Goal: Task Accomplishment & Management: Use online tool/utility

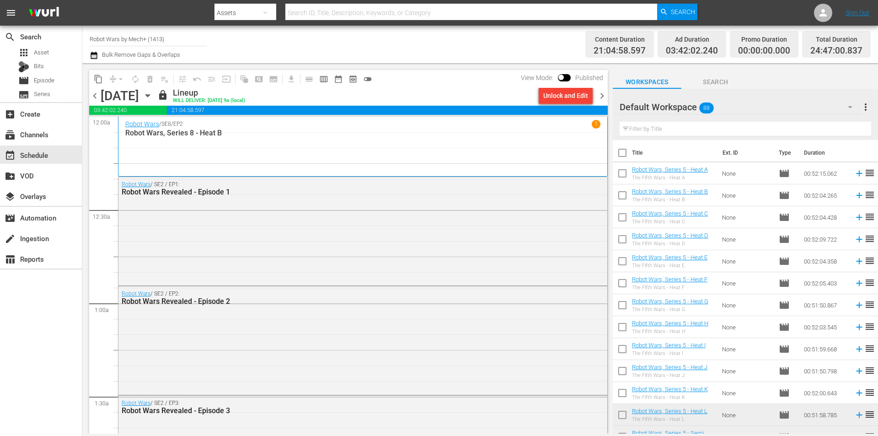
click at [599, 97] on span "chevron_right" at bounding box center [602, 95] width 11 height 11
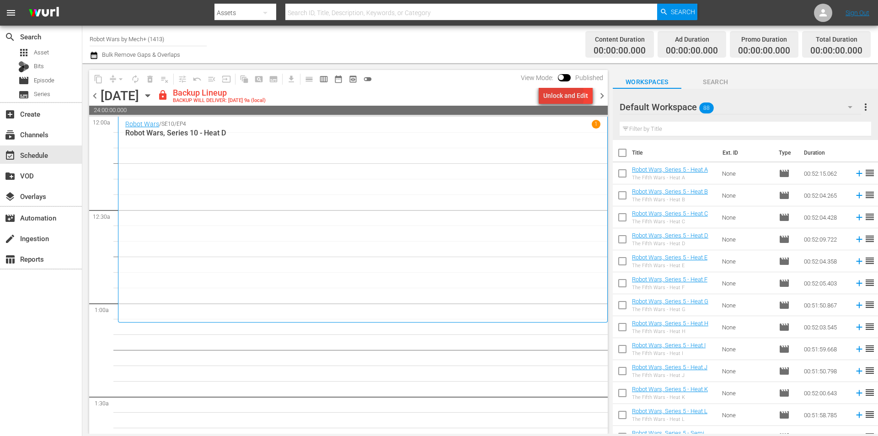
click at [555, 96] on div "Unlock and Edit" at bounding box center [565, 95] width 45 height 16
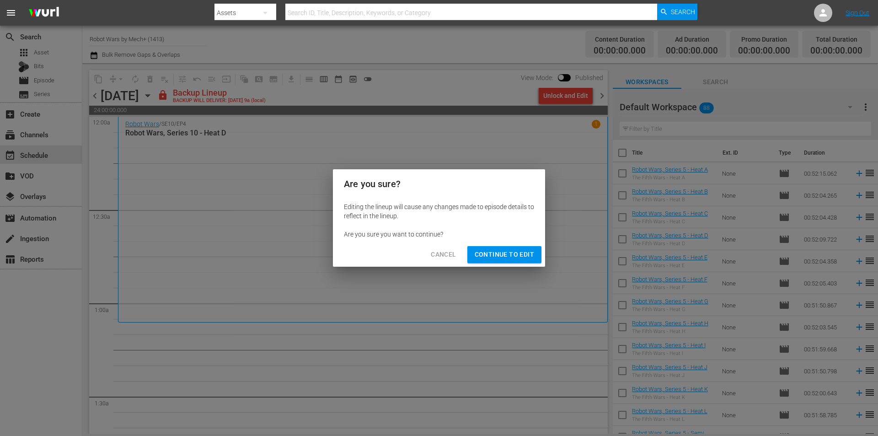
click at [488, 251] on span "Continue to Edit" at bounding box center [504, 254] width 59 height 11
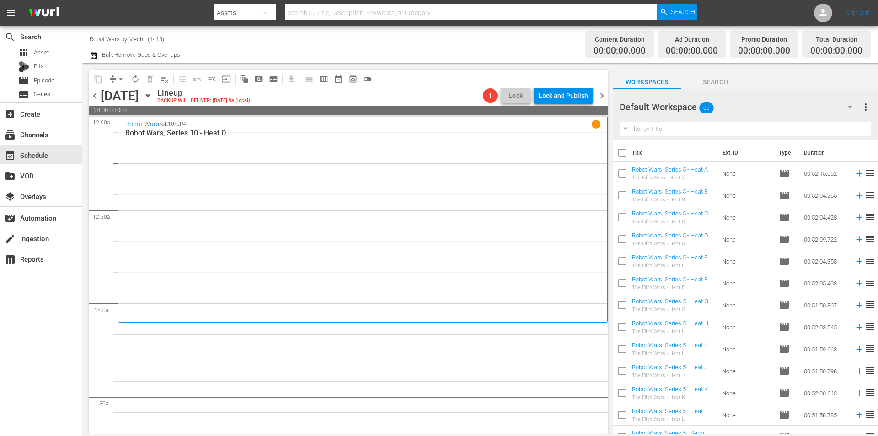
click at [96, 92] on span "chevron_left" at bounding box center [94, 95] width 11 height 11
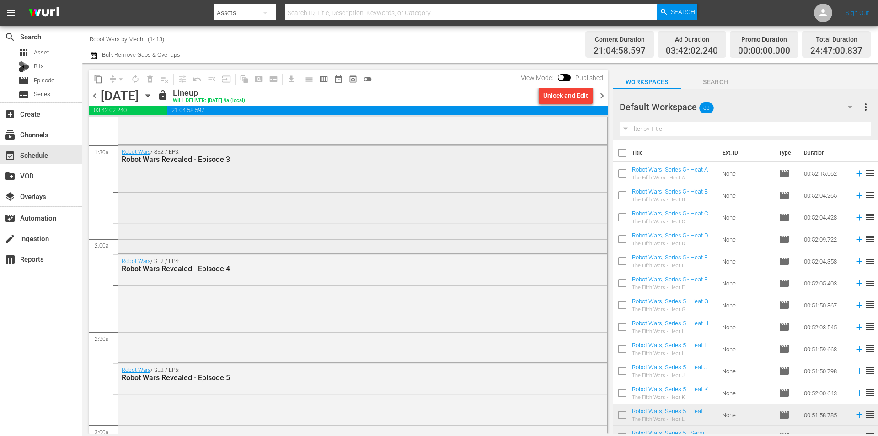
scroll to position [274, 0]
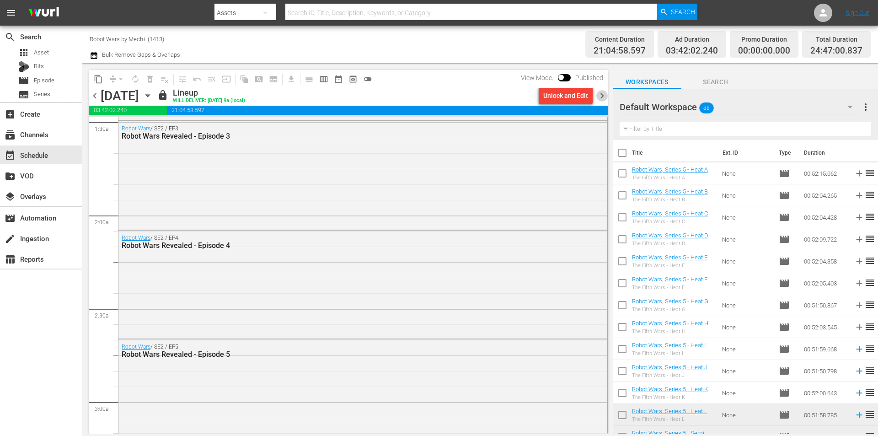
click at [600, 98] on span "chevron_right" at bounding box center [602, 95] width 11 height 11
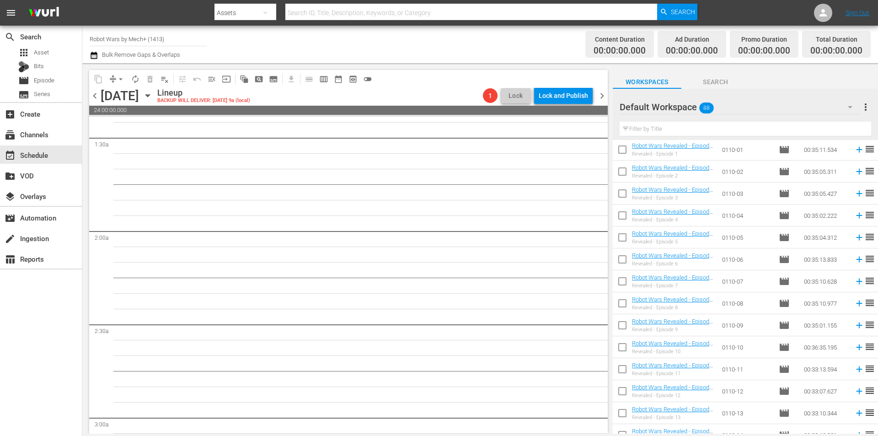
scroll to position [366, 0]
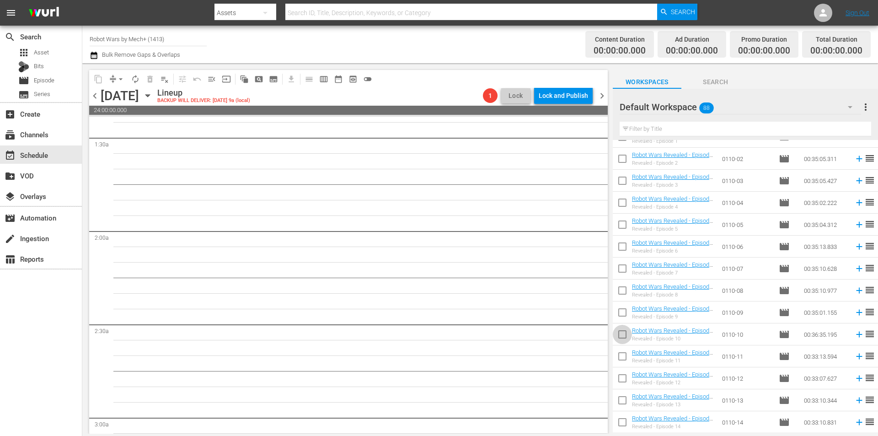
click at [618, 334] on input "checkbox" at bounding box center [622, 336] width 19 height 19
checkbox input "true"
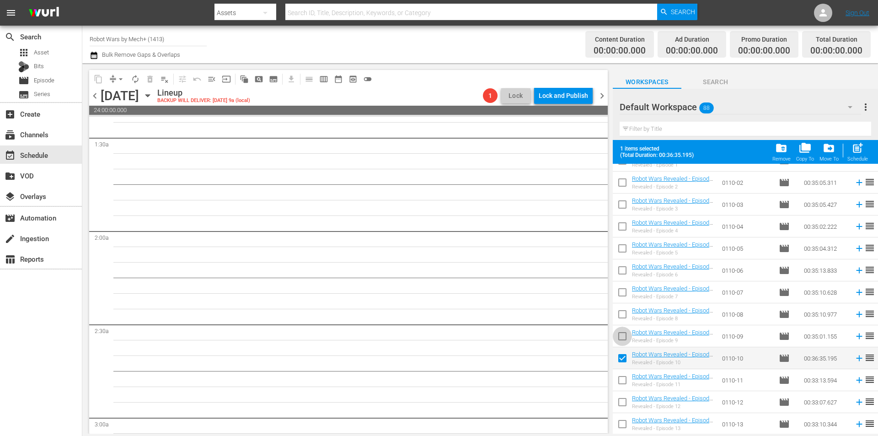
click at [618, 334] on input "checkbox" at bounding box center [622, 337] width 19 height 19
checkbox input "true"
drag, startPoint x: 620, startPoint y: 314, endPoint x: 619, endPoint y: 287, distance: 27.5
click at [620, 313] on input "checkbox" at bounding box center [622, 316] width 19 height 19
checkbox input "true"
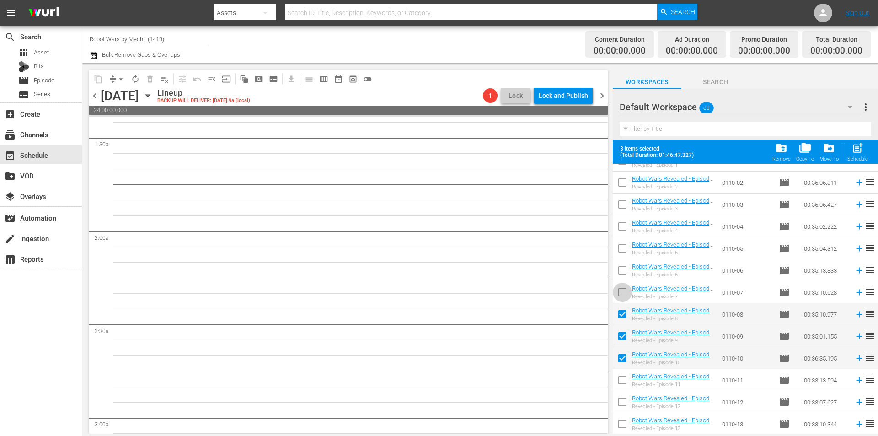
click at [619, 287] on input "checkbox" at bounding box center [622, 294] width 19 height 19
checkbox input "true"
click at [621, 269] on input "checkbox" at bounding box center [622, 272] width 19 height 19
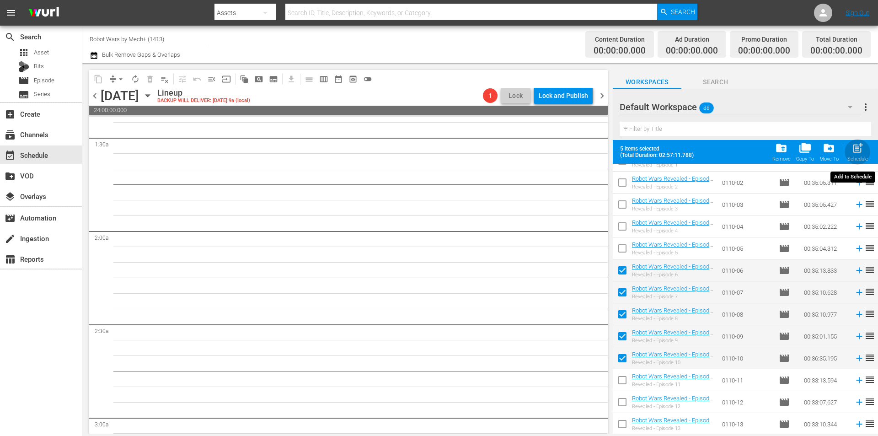
click at [863, 152] on span "post_add" at bounding box center [858, 148] width 12 height 12
checkbox input "false"
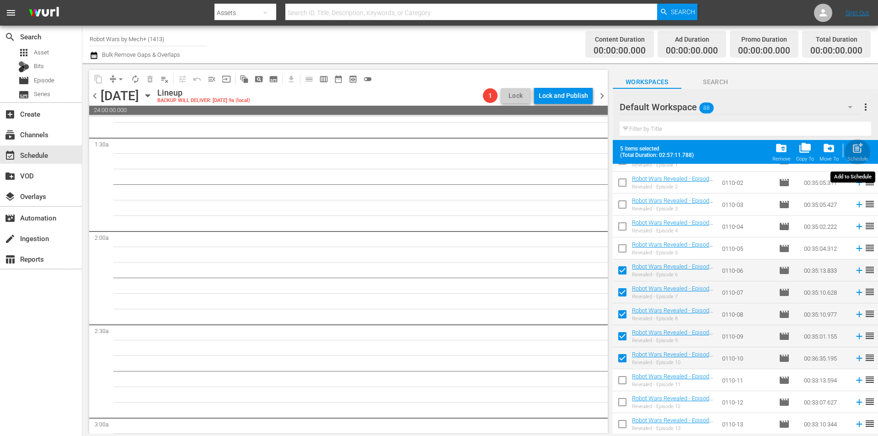
checkbox input "false"
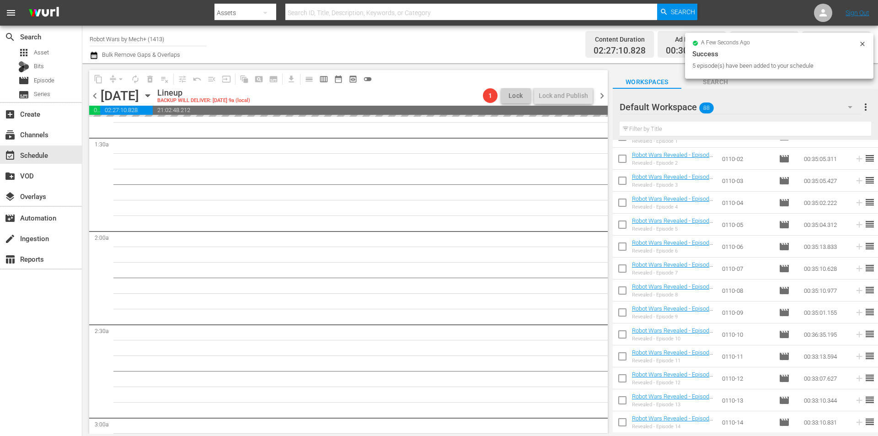
click at [96, 96] on span "chevron_left" at bounding box center [94, 95] width 11 height 11
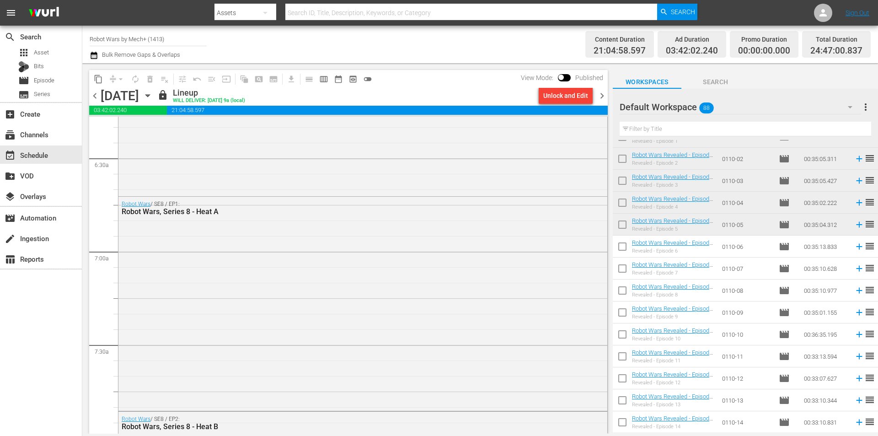
scroll to position [1189, 0]
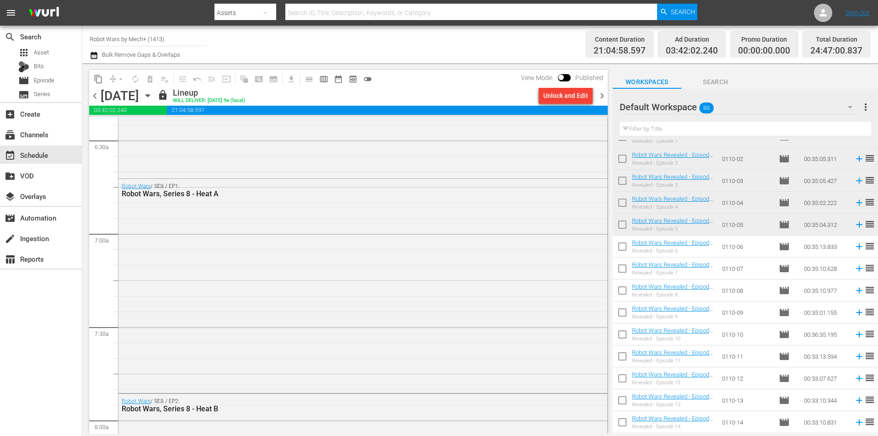
click at [601, 95] on span "chevron_right" at bounding box center [602, 95] width 11 height 11
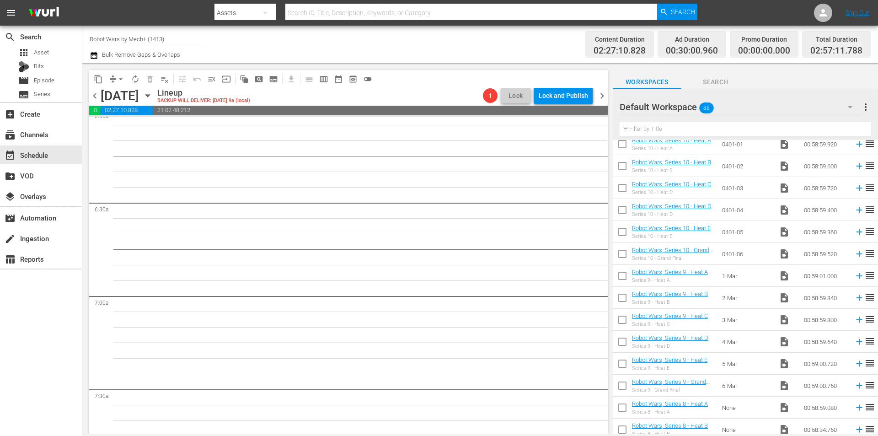
scroll to position [1660, 0]
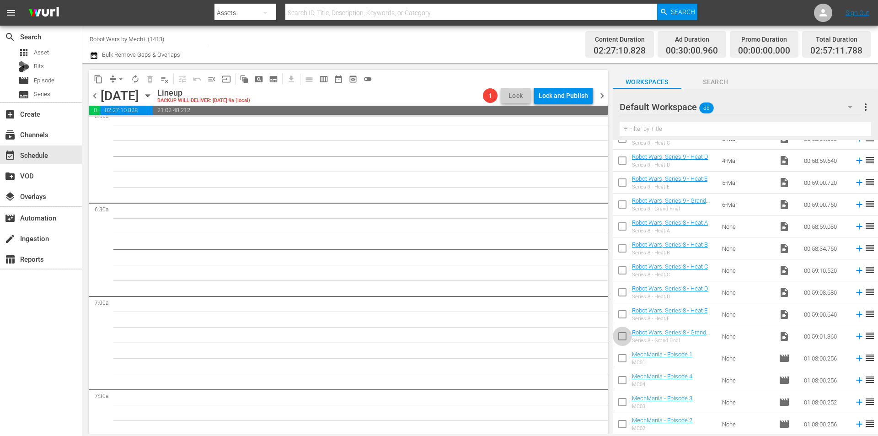
click at [625, 335] on input "checkbox" at bounding box center [622, 337] width 19 height 19
checkbox input "true"
click at [625, 326] on input "checkbox" at bounding box center [622, 316] width 19 height 19
checkbox input "true"
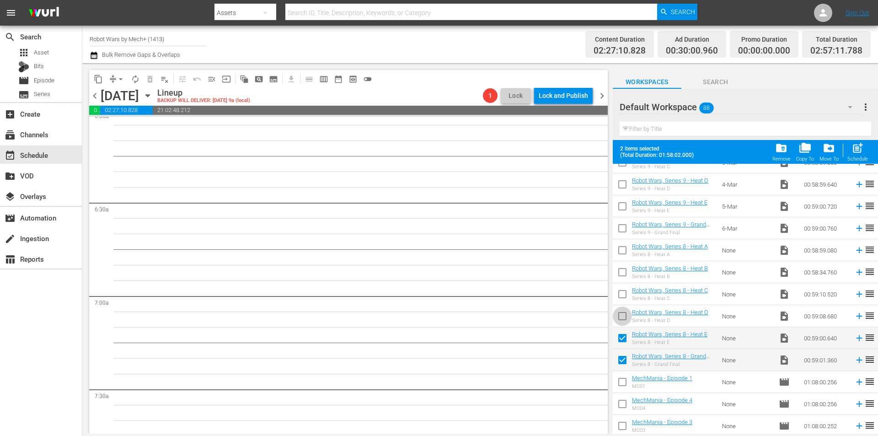
click at [622, 317] on input "checkbox" at bounding box center [622, 317] width 19 height 19
click at [858, 154] on div "post_add Schedule" at bounding box center [858, 152] width 21 height 20
checkbox input "false"
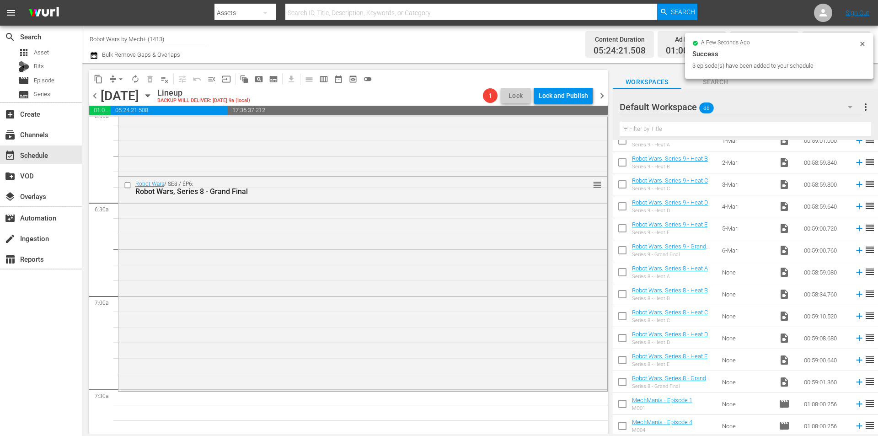
scroll to position [1112, 0]
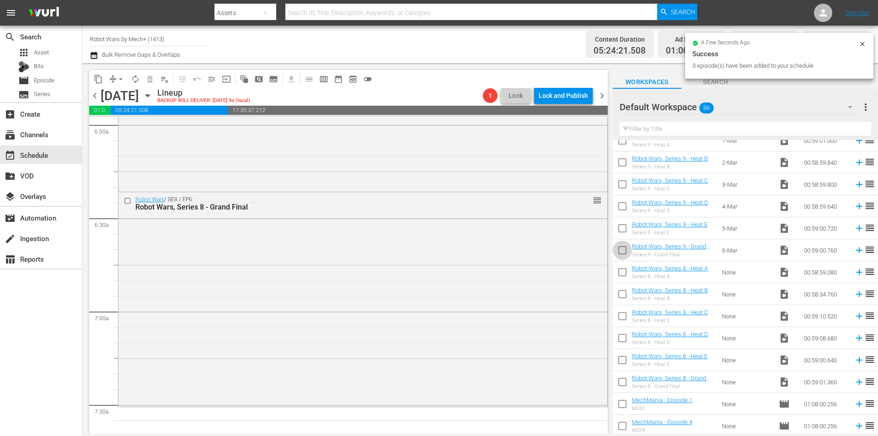
click at [624, 250] on input "checkbox" at bounding box center [622, 251] width 19 height 19
checkbox input "true"
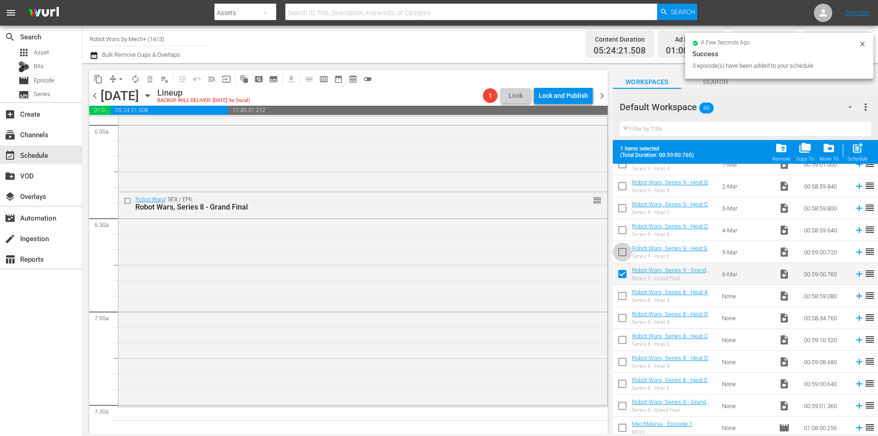
click at [624, 250] on input "checkbox" at bounding box center [622, 253] width 19 height 19
checkbox input "true"
click at [622, 231] on input "checkbox" at bounding box center [622, 231] width 19 height 19
checkbox input "true"
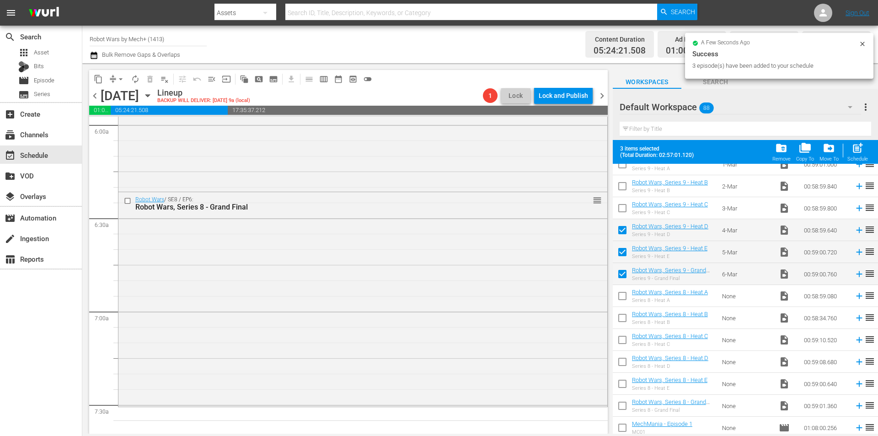
click at [622, 206] on input "checkbox" at bounding box center [622, 209] width 19 height 19
checkbox input "true"
click at [621, 188] on input "checkbox" at bounding box center [622, 187] width 19 height 19
checkbox input "true"
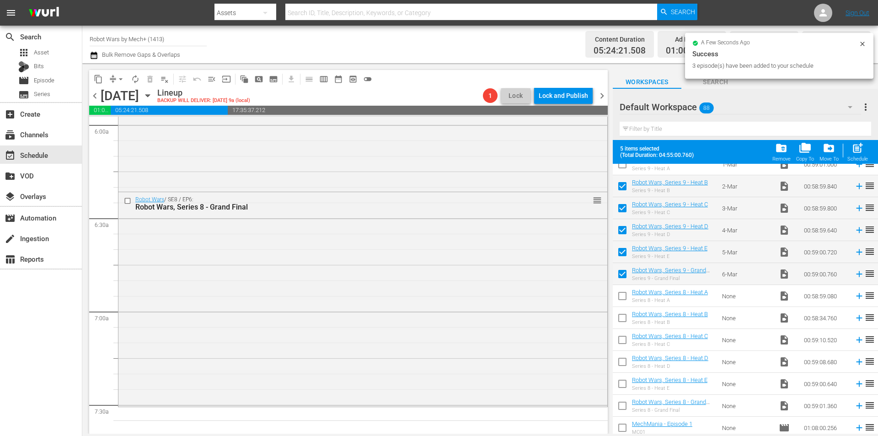
click at [621, 172] on input "checkbox" at bounding box center [622, 165] width 19 height 19
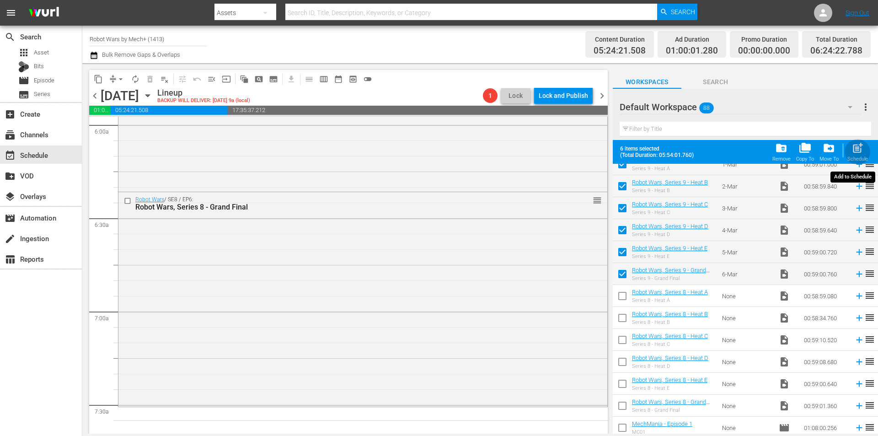
click at [861, 153] on span "post_add" at bounding box center [858, 148] width 12 height 12
checkbox input "false"
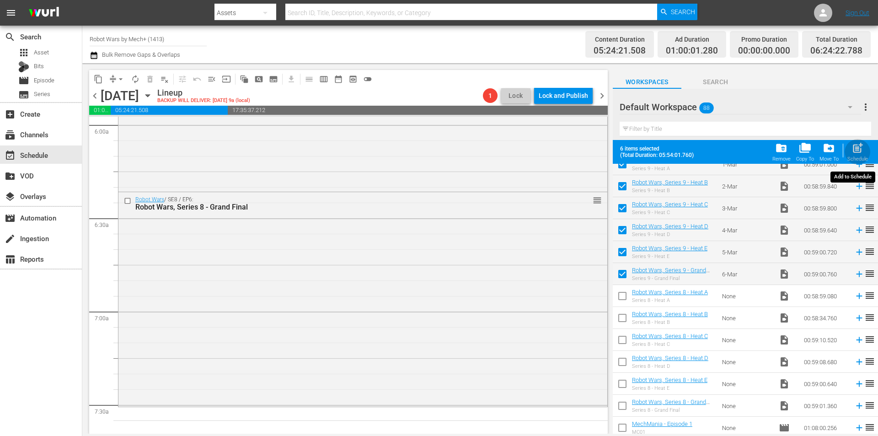
checkbox input "false"
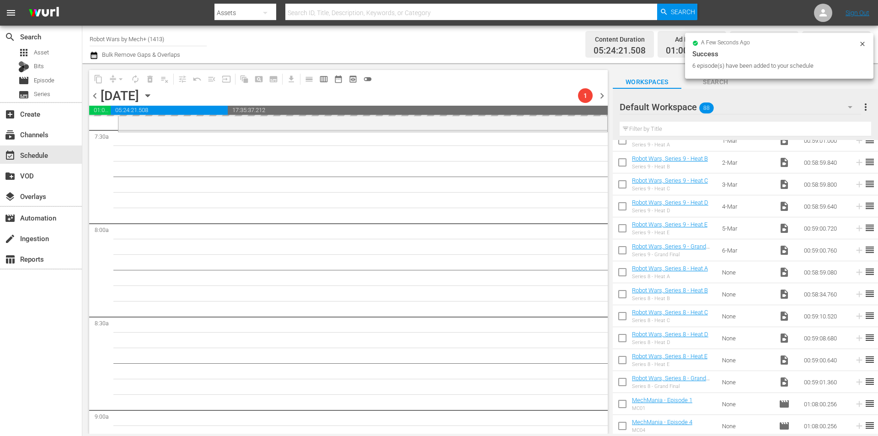
scroll to position [1431, 0]
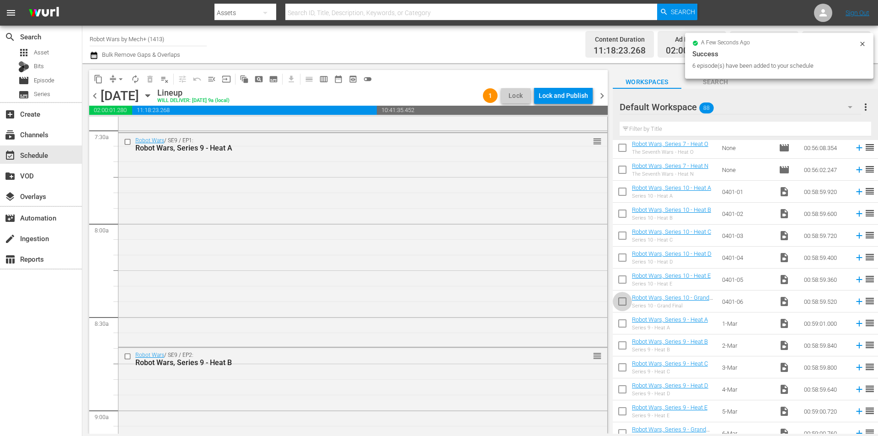
click at [620, 304] on input "checkbox" at bounding box center [622, 303] width 19 height 19
checkbox input "true"
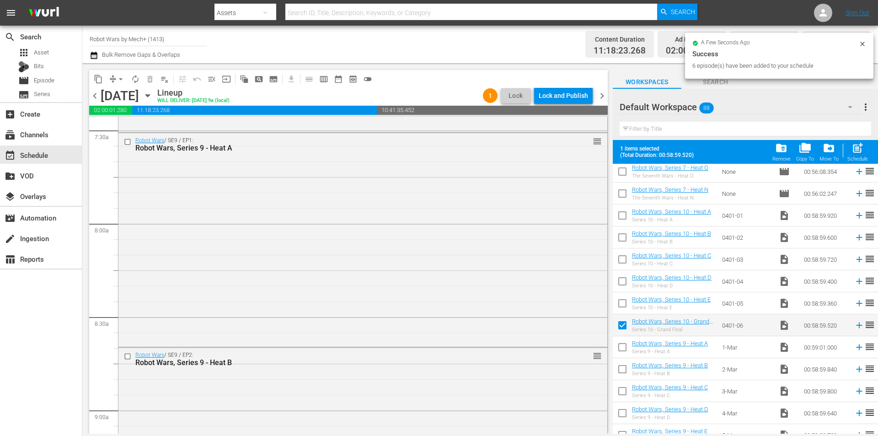
click at [620, 304] on input "checkbox" at bounding box center [622, 305] width 19 height 19
checkbox input "true"
click at [621, 284] on input "checkbox" at bounding box center [622, 283] width 19 height 19
checkbox input "true"
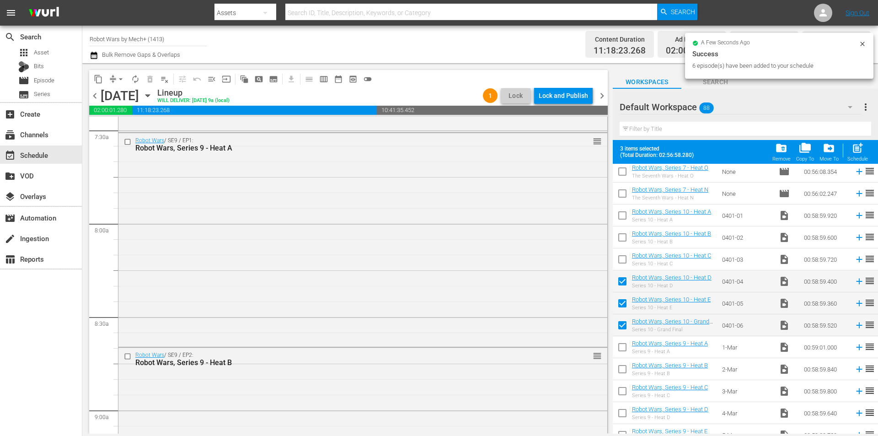
click at [621, 265] on input "checkbox" at bounding box center [622, 261] width 19 height 19
checkbox input "true"
drag, startPoint x: 621, startPoint y: 237, endPoint x: 620, endPoint y: 215, distance: 22.0
click at [621, 236] on input "checkbox" at bounding box center [622, 239] width 19 height 19
checkbox input "true"
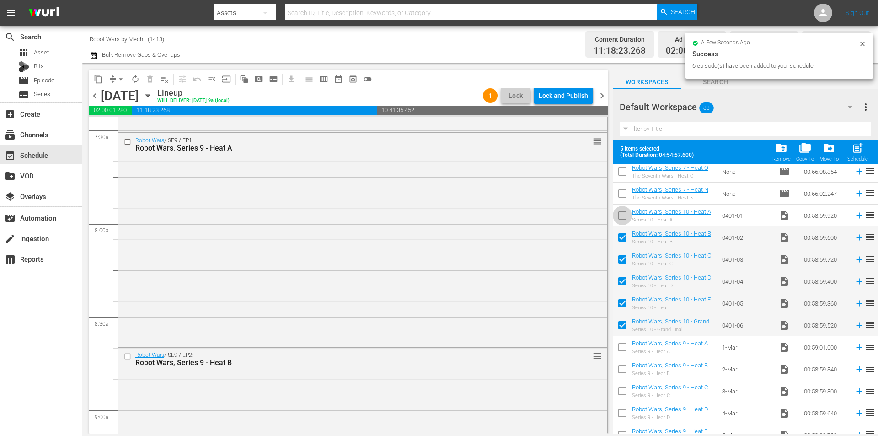
click at [620, 215] on input "checkbox" at bounding box center [622, 217] width 19 height 19
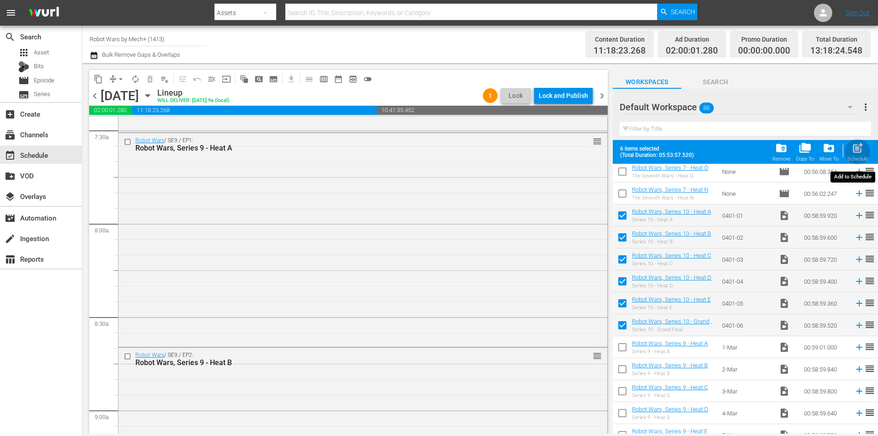
click at [860, 157] on div "Schedule" at bounding box center [858, 159] width 21 height 6
checkbox input "false"
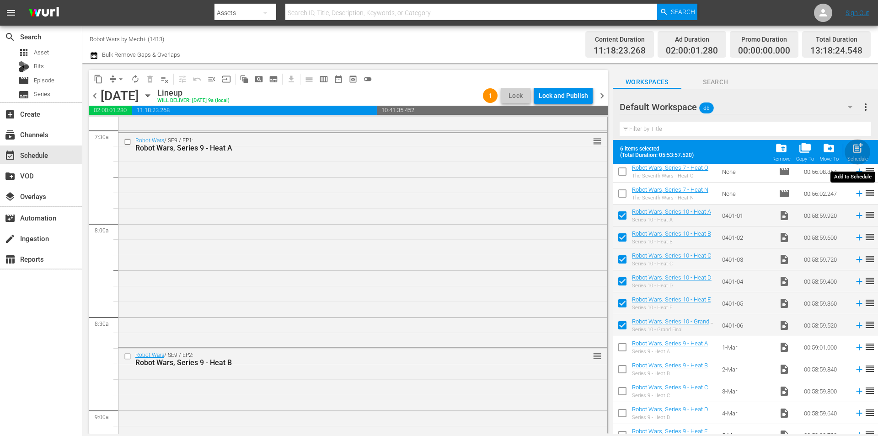
checkbox input "false"
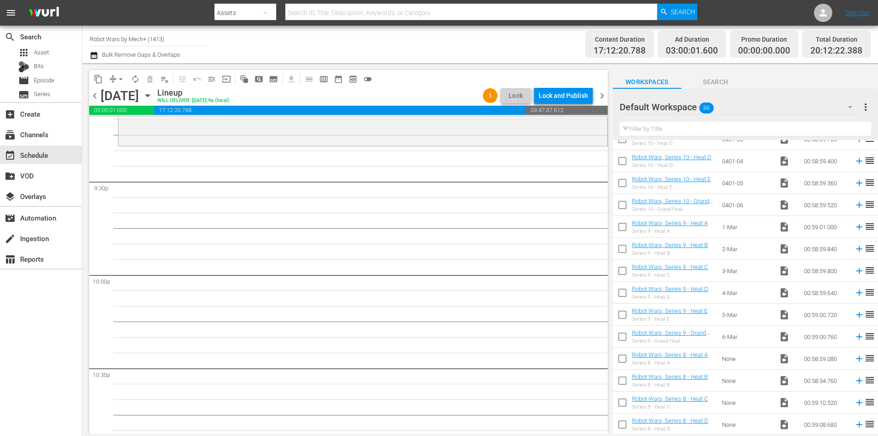
scroll to position [1660, 0]
click at [855, 357] on icon at bounding box center [860, 358] width 10 height 10
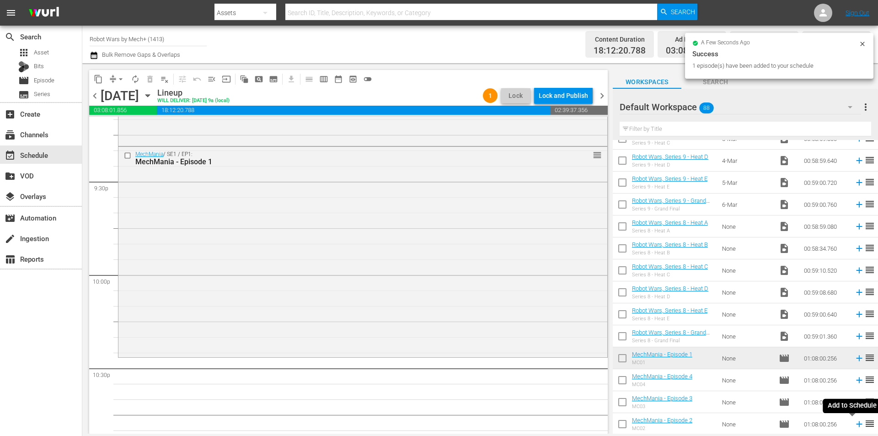
click at [856, 425] on icon at bounding box center [859, 424] width 6 height 6
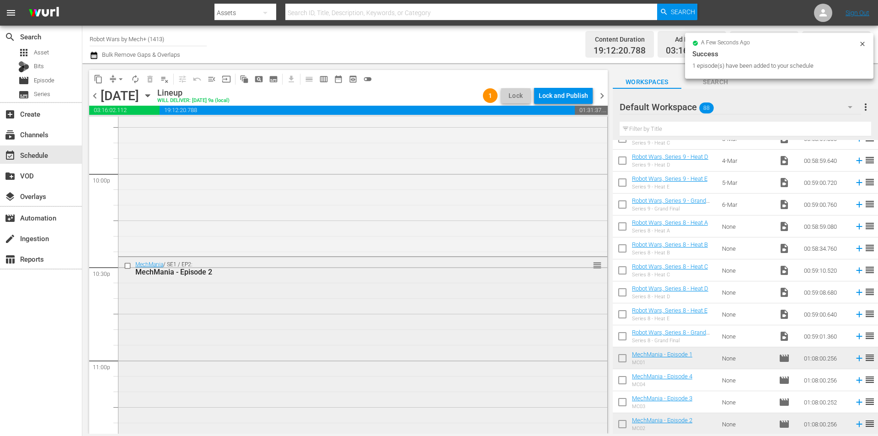
scroll to position [4162, 0]
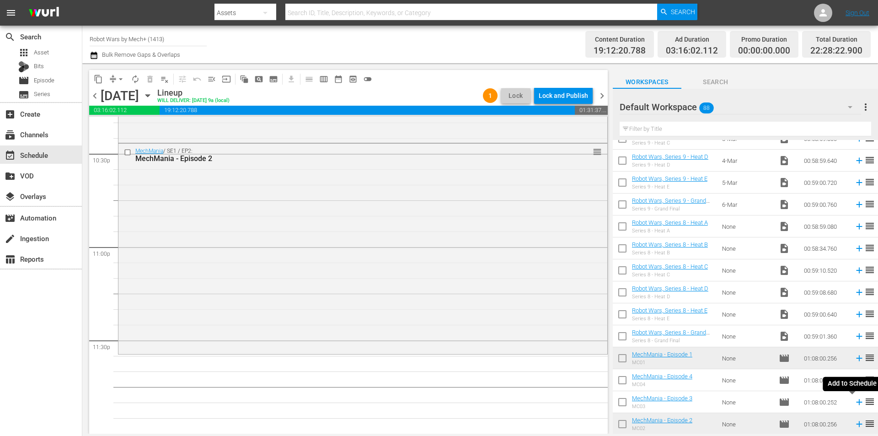
click at [855, 401] on icon at bounding box center [860, 402] width 10 height 10
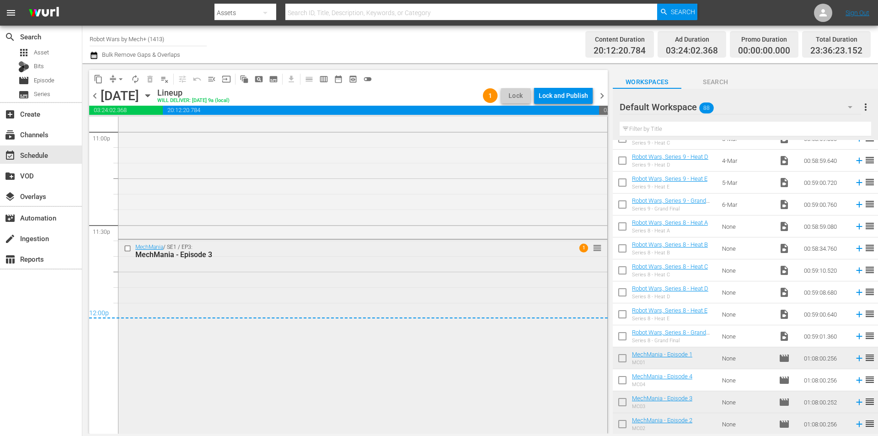
scroll to position [4295, 0]
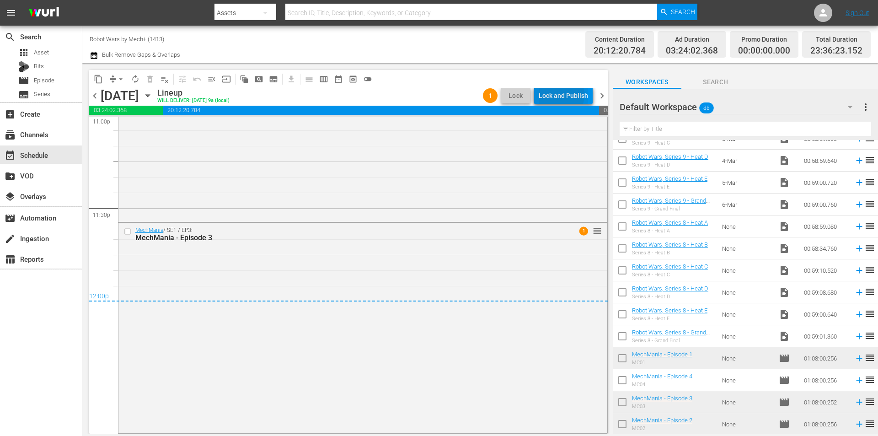
click at [561, 95] on div "Lock and Publish" at bounding box center [563, 95] width 49 height 16
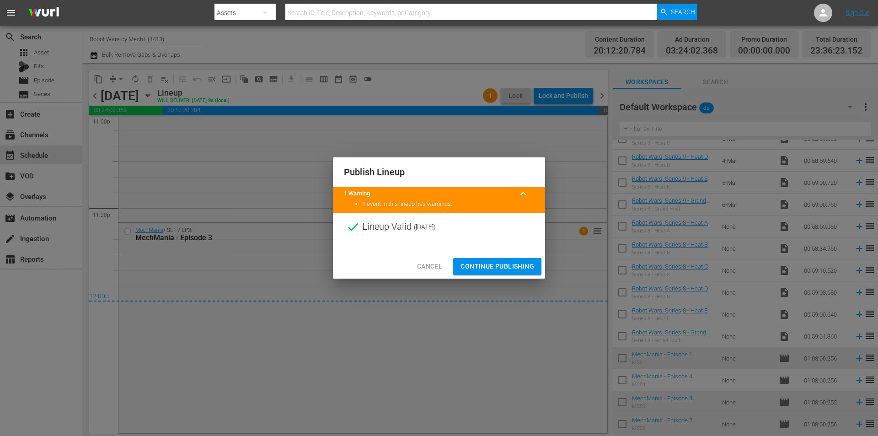
click at [487, 268] on span "Continue Publishing" at bounding box center [498, 266] width 74 height 11
